Goal: Information Seeking & Learning: Learn about a topic

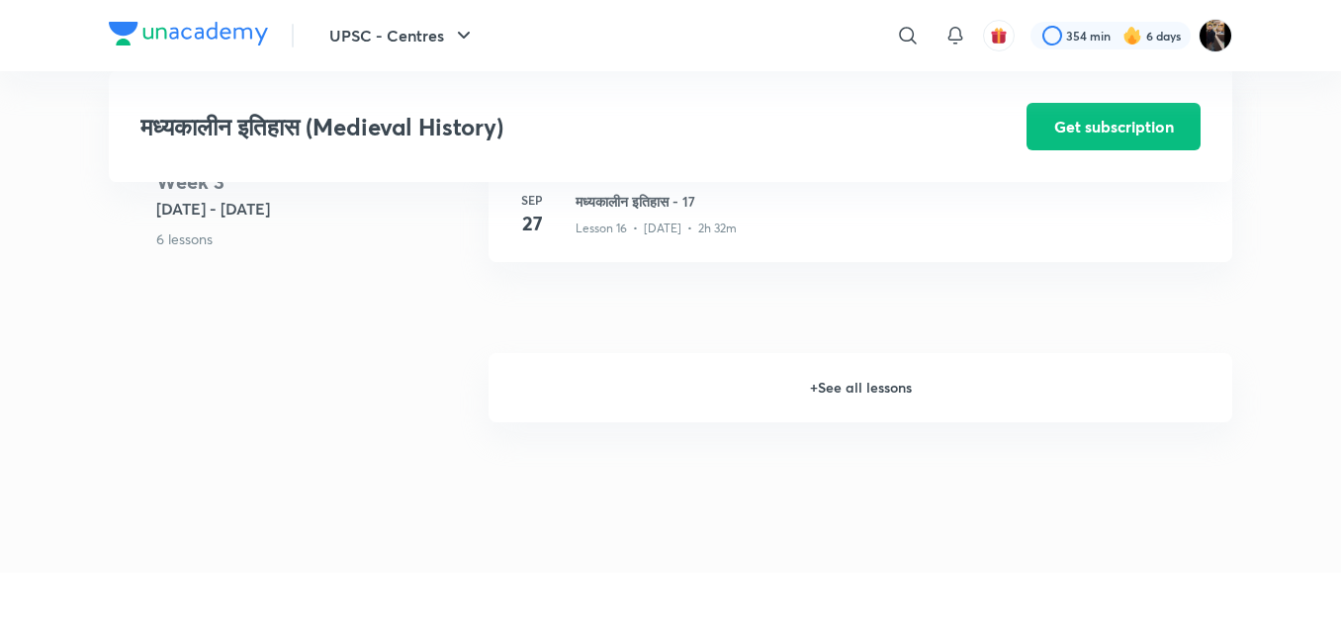
scroll to position [2732, 0]
click at [826, 400] on h6 "+ See all lessons" at bounding box center [861, 389] width 744 height 69
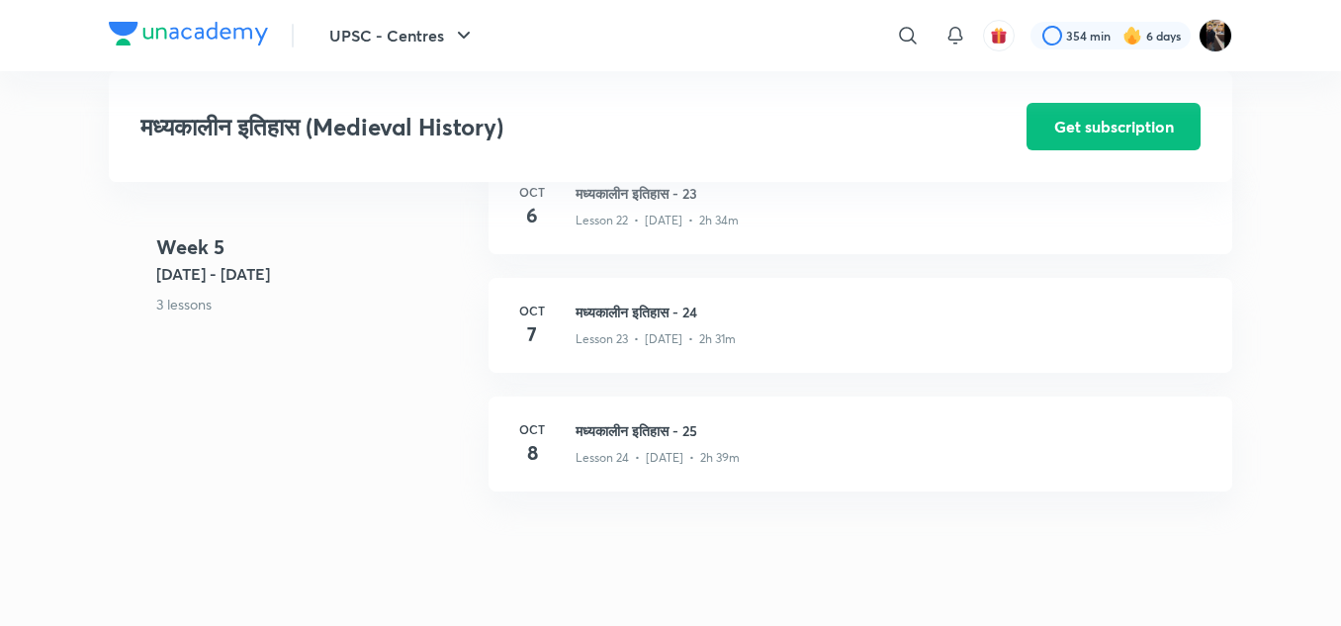
scroll to position [3696, 0]
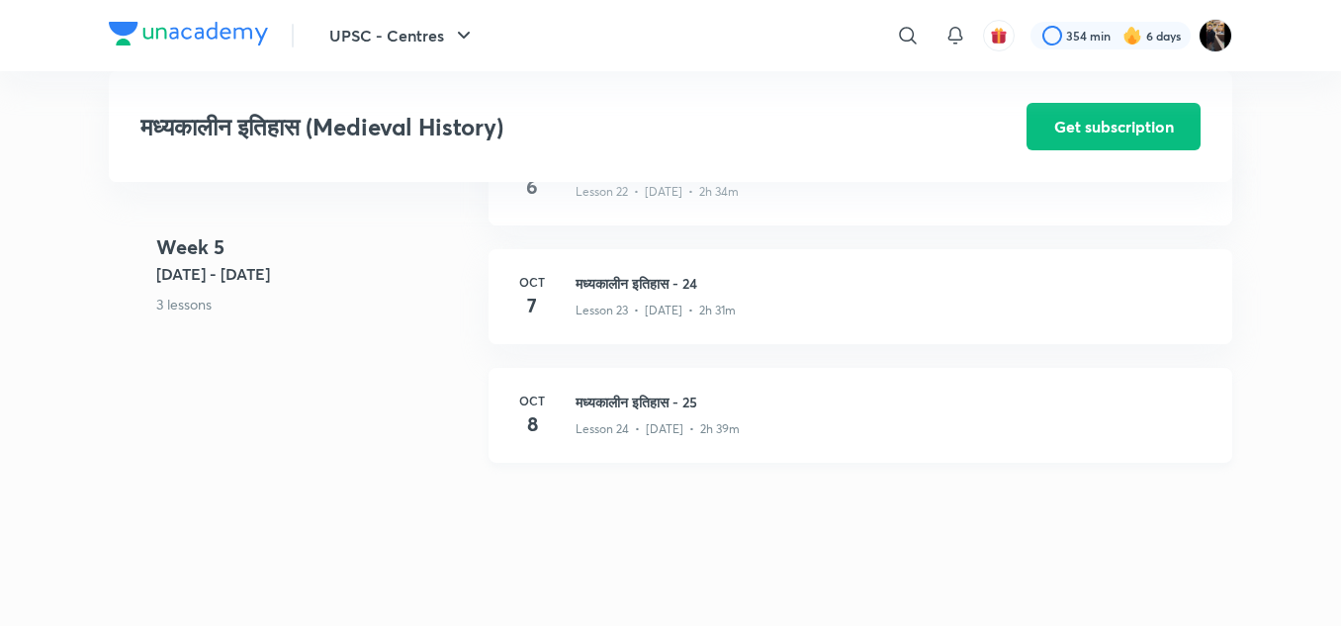
click at [632, 402] on h3 "मध्यकालीन इतिहास - 25" at bounding box center [892, 402] width 633 height 21
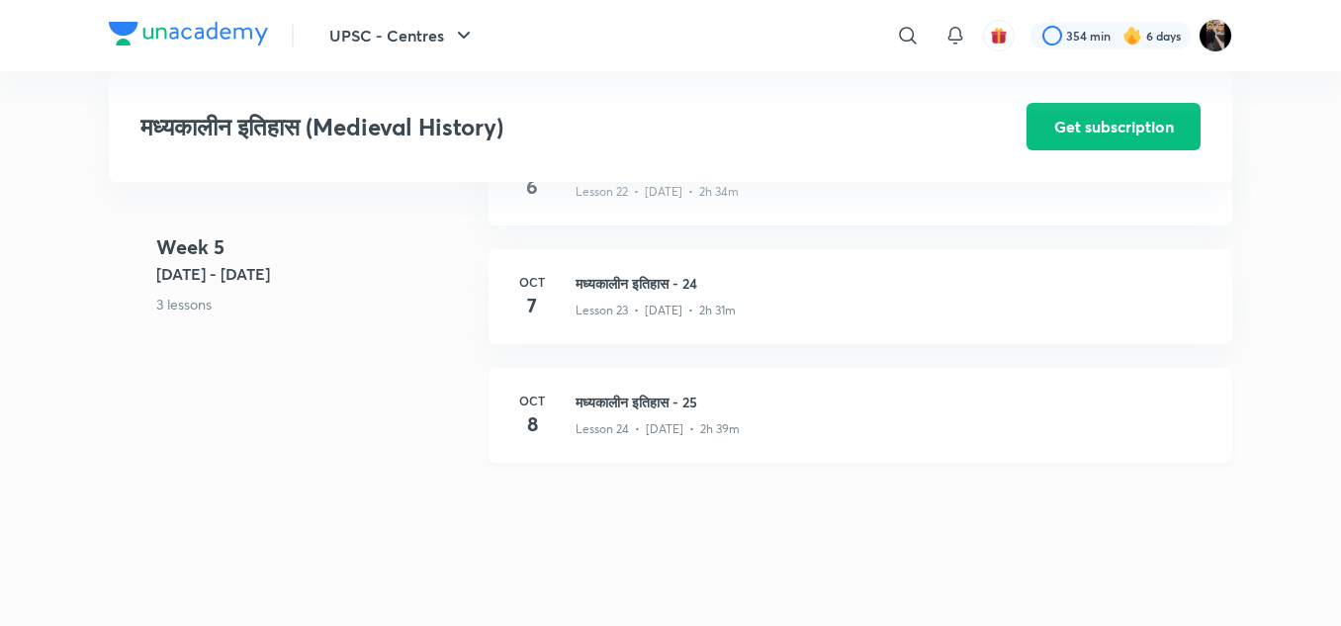
click at [632, 402] on h3 "मध्यकालीन इतिहास - 25" at bounding box center [892, 402] width 633 height 21
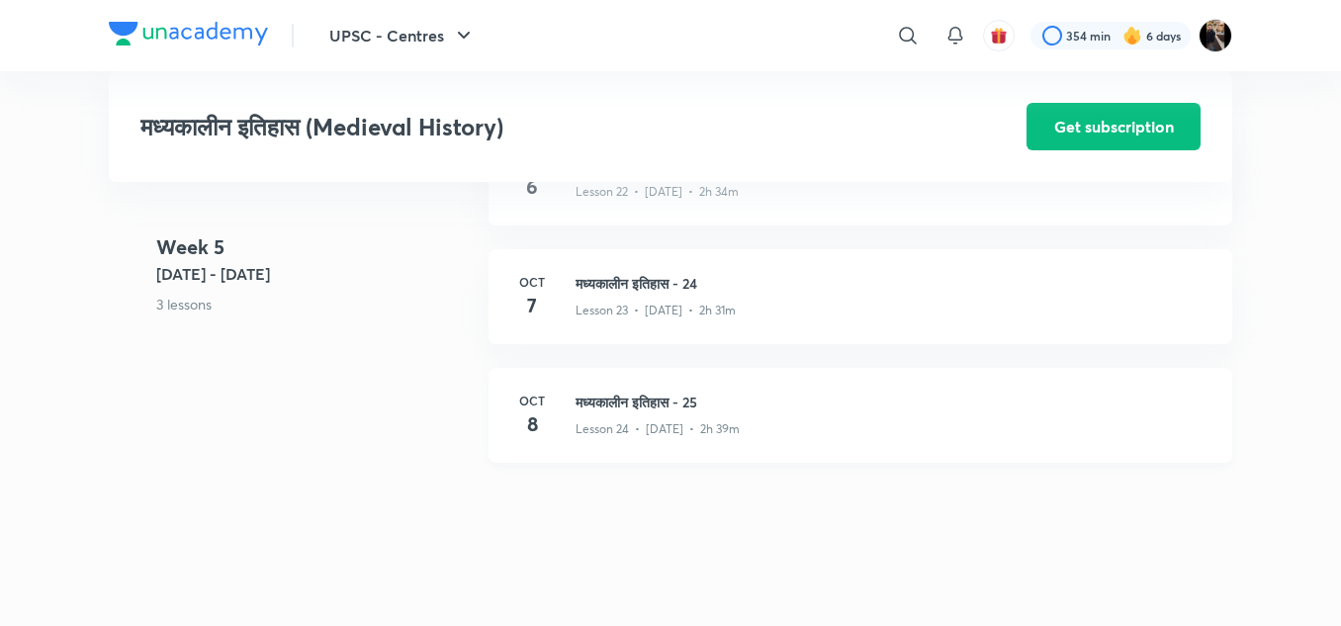
click at [632, 402] on h3 "मध्यकालीन इतिहास - 25" at bounding box center [892, 402] width 633 height 21
